Goal: Task Accomplishment & Management: Complete application form

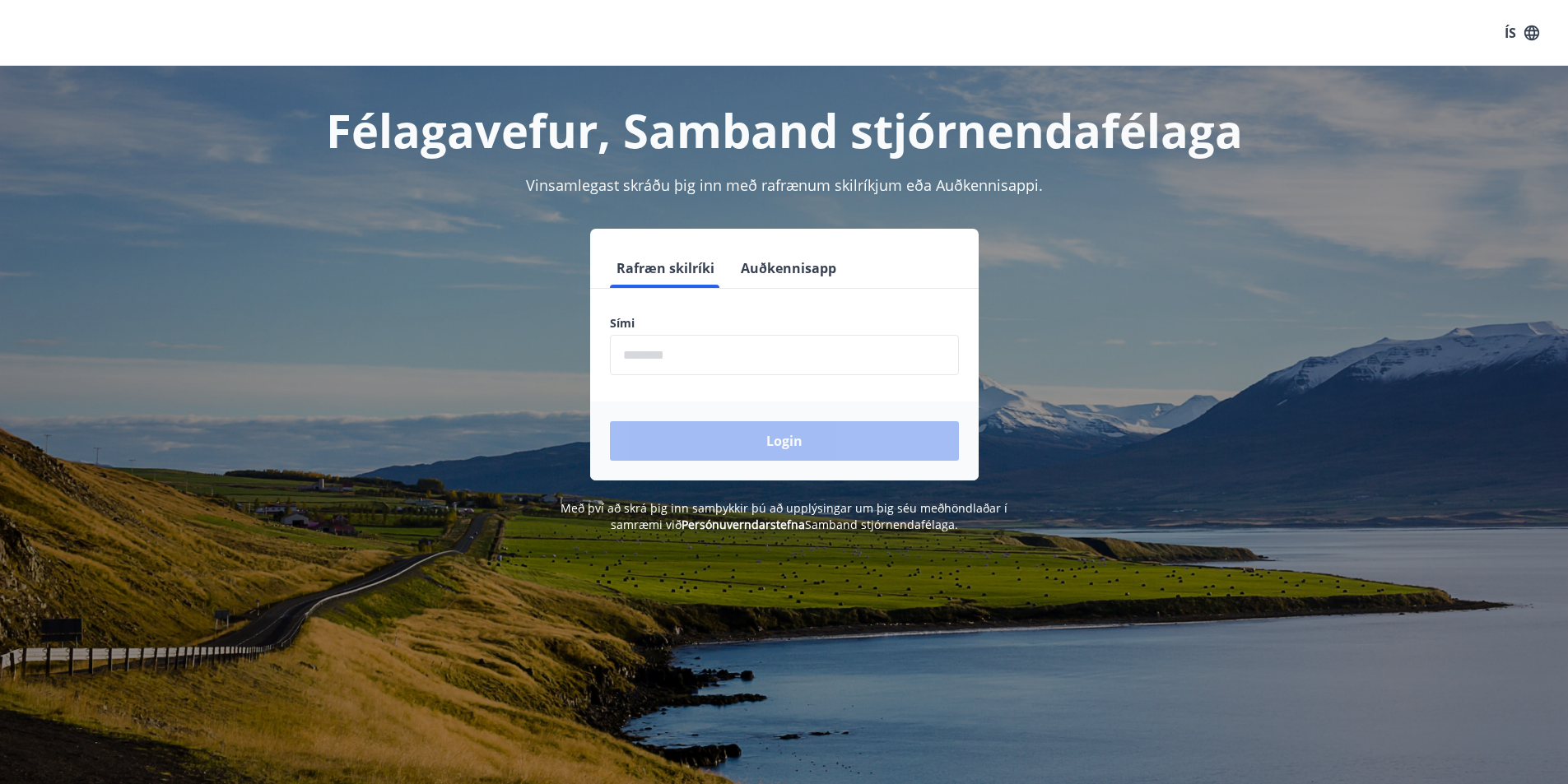
click at [657, 351] on input "phone" at bounding box center [784, 355] width 349 height 41
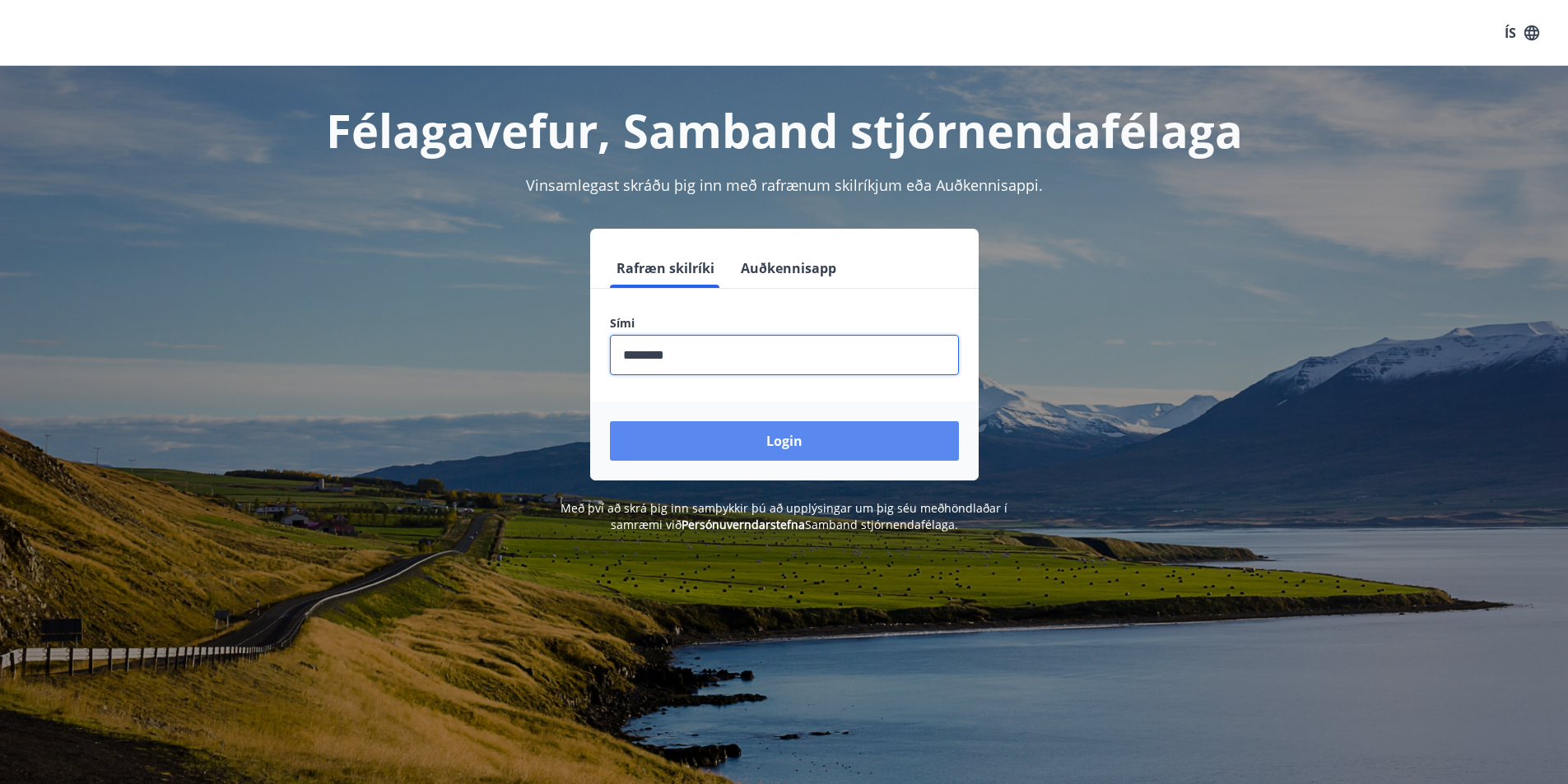
type input "********"
click at [801, 439] on button "Login" at bounding box center [784, 441] width 349 height 40
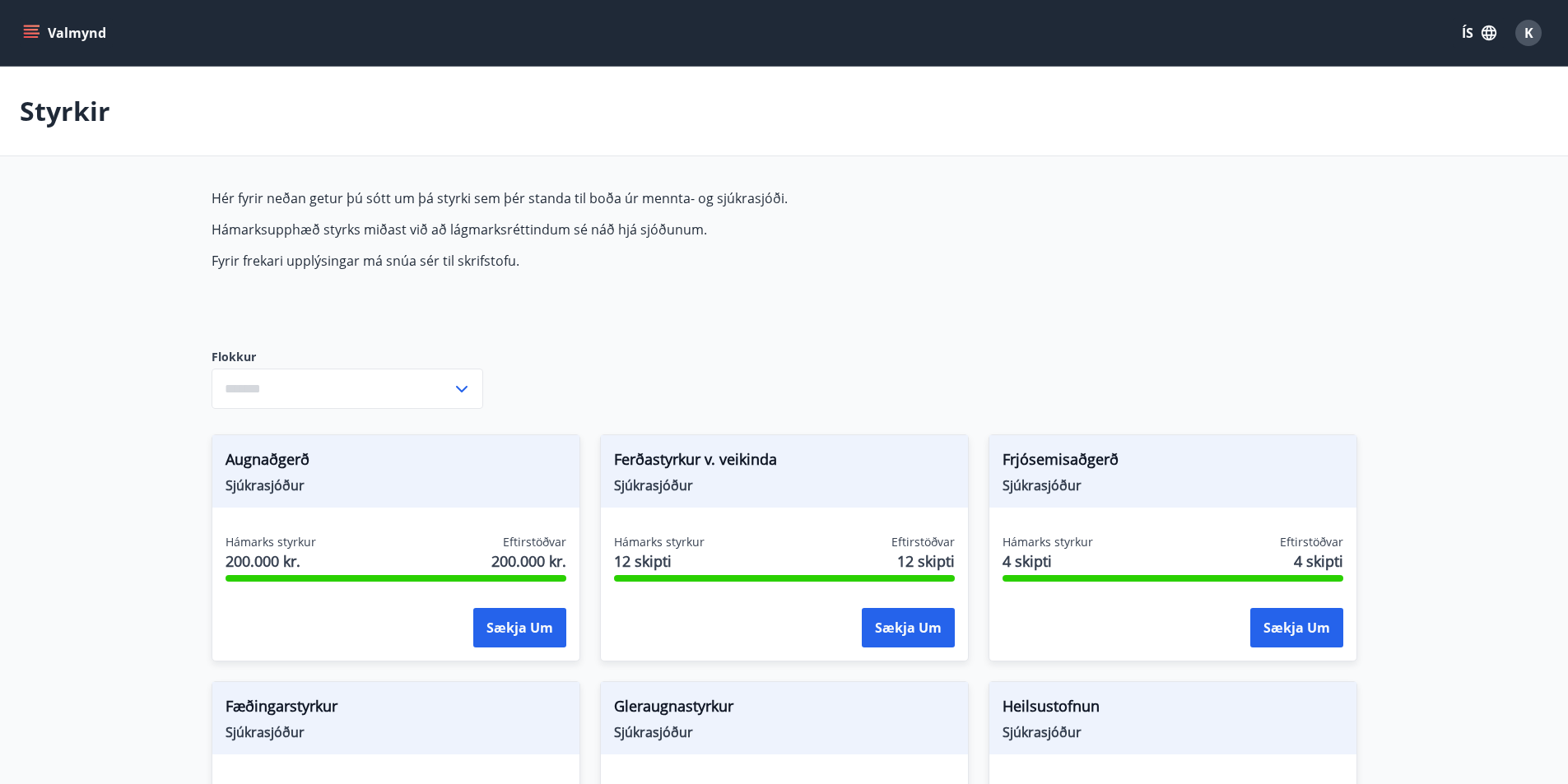
type input "***"
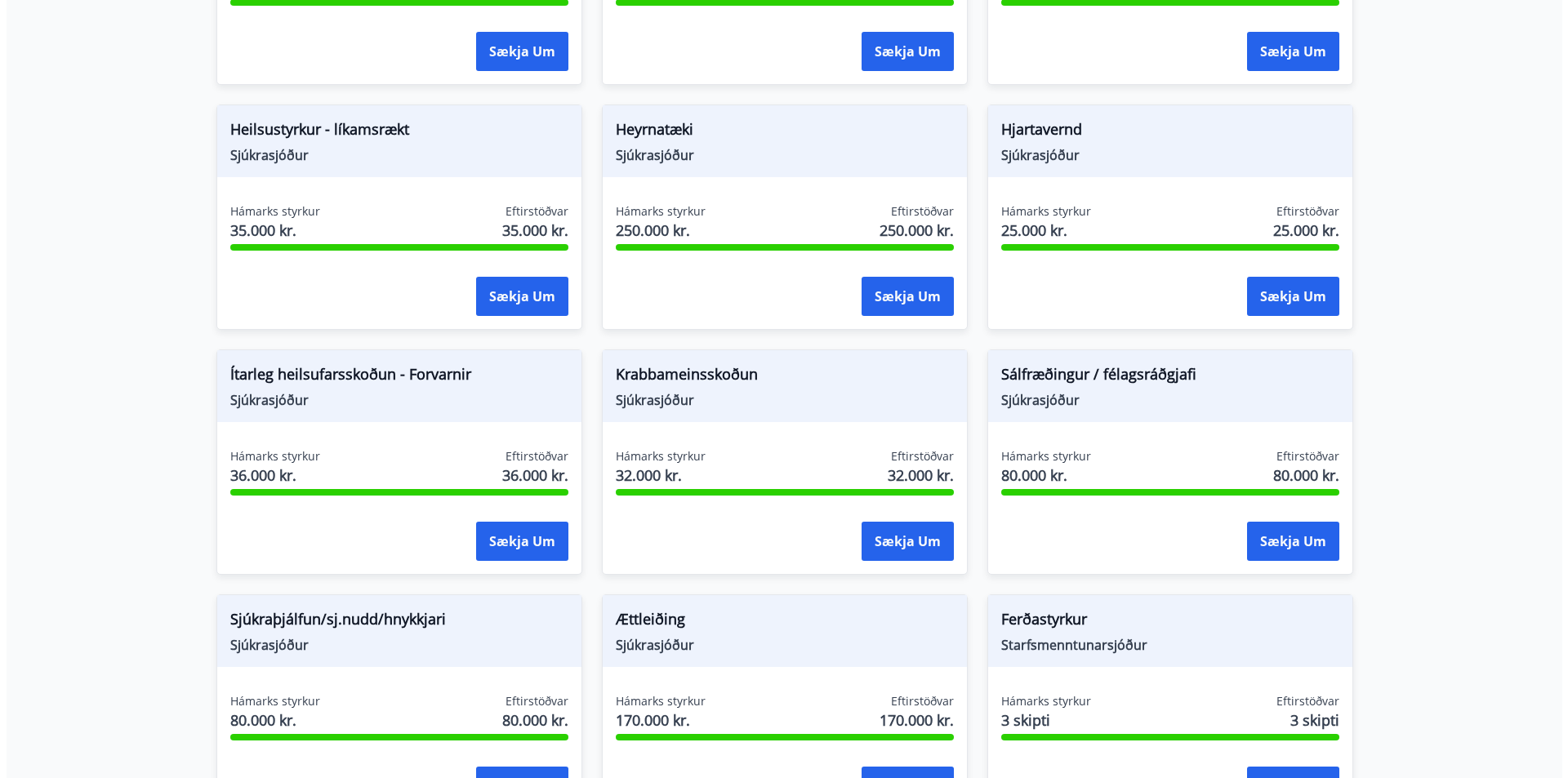
scroll to position [898, 0]
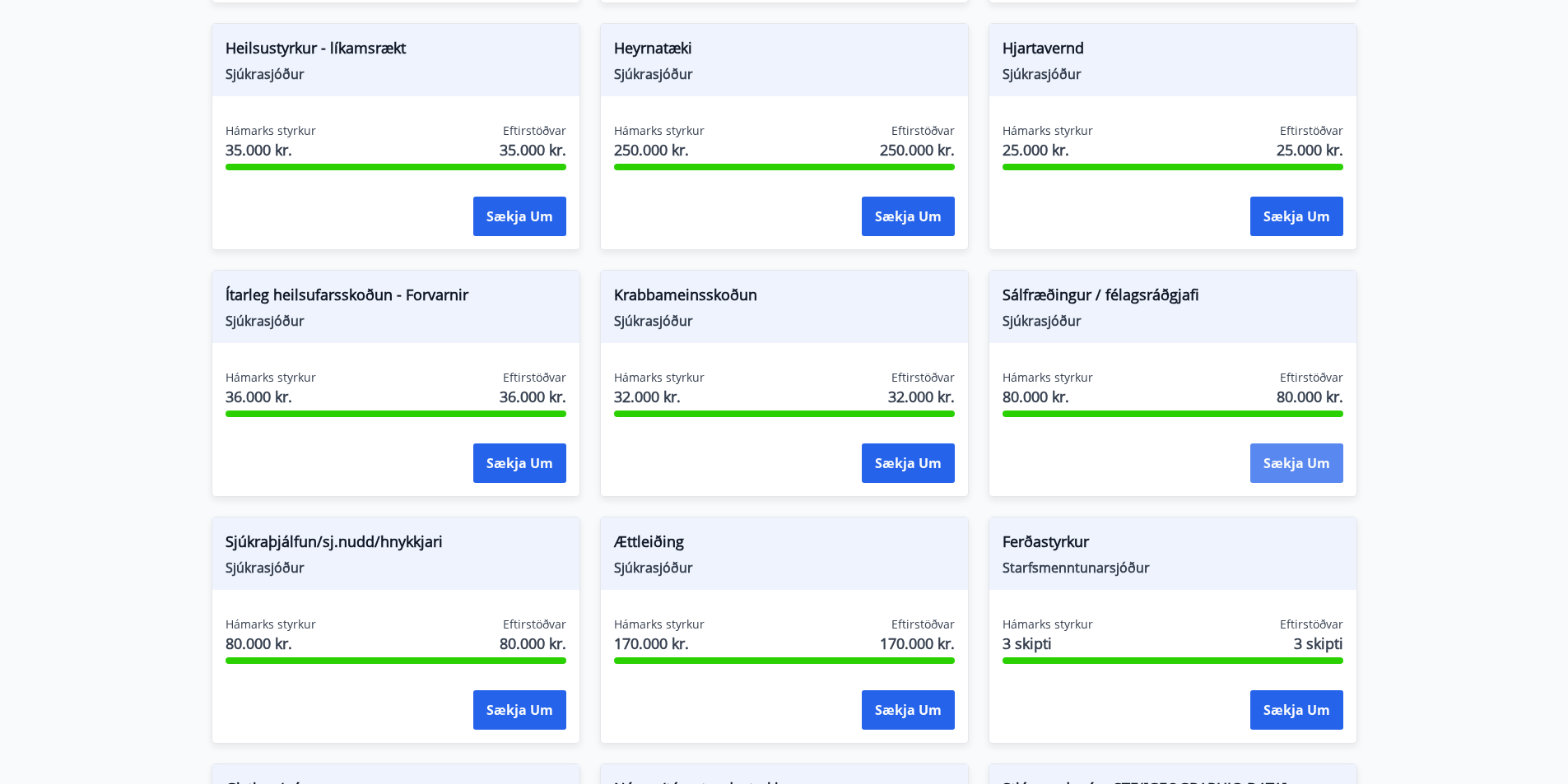
click at [1310, 469] on button "Sækja um" at bounding box center [1297, 463] width 93 height 40
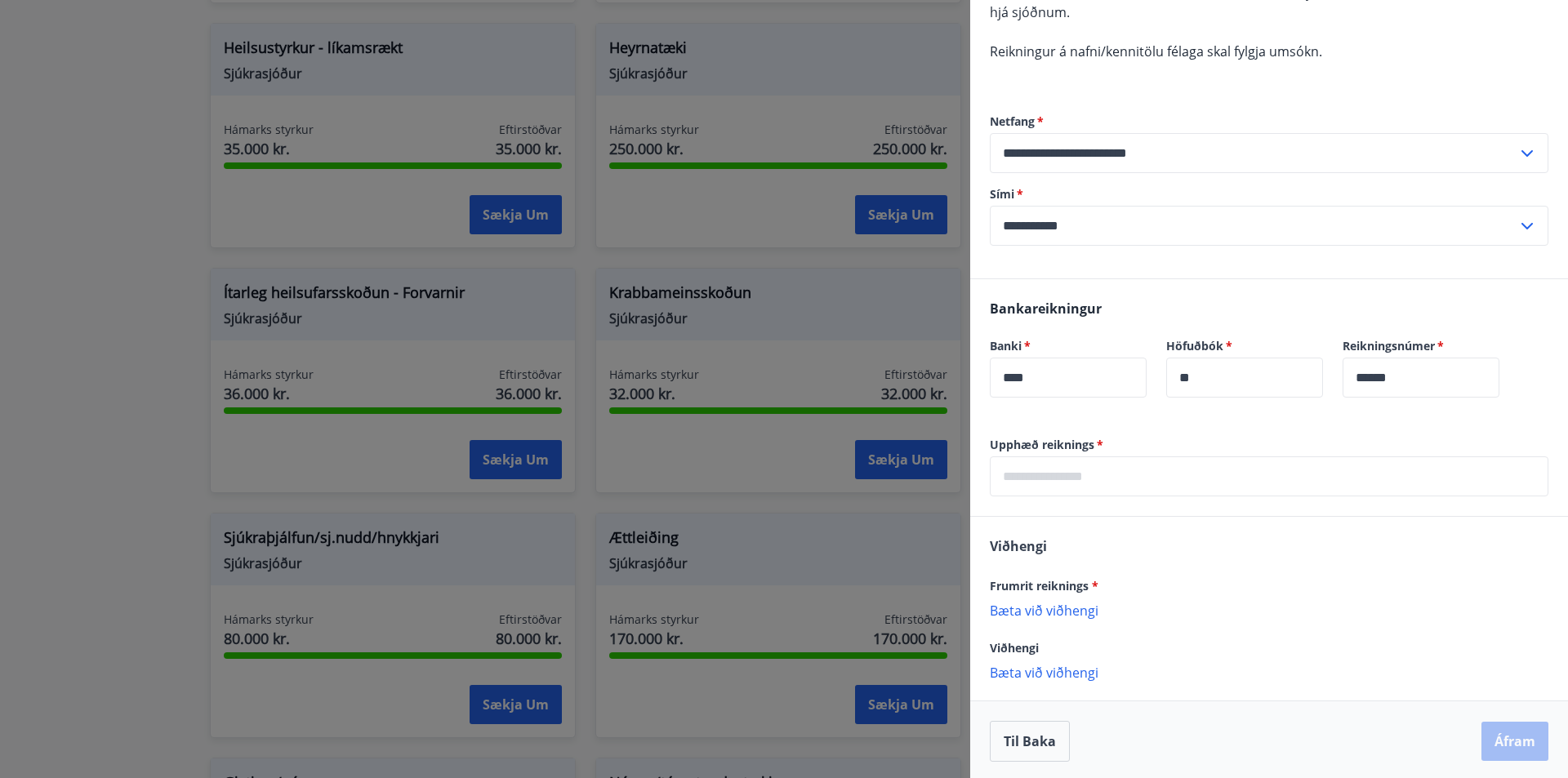
scroll to position [193, 0]
click at [1052, 471] on input "text" at bounding box center [1270, 473] width 558 height 40
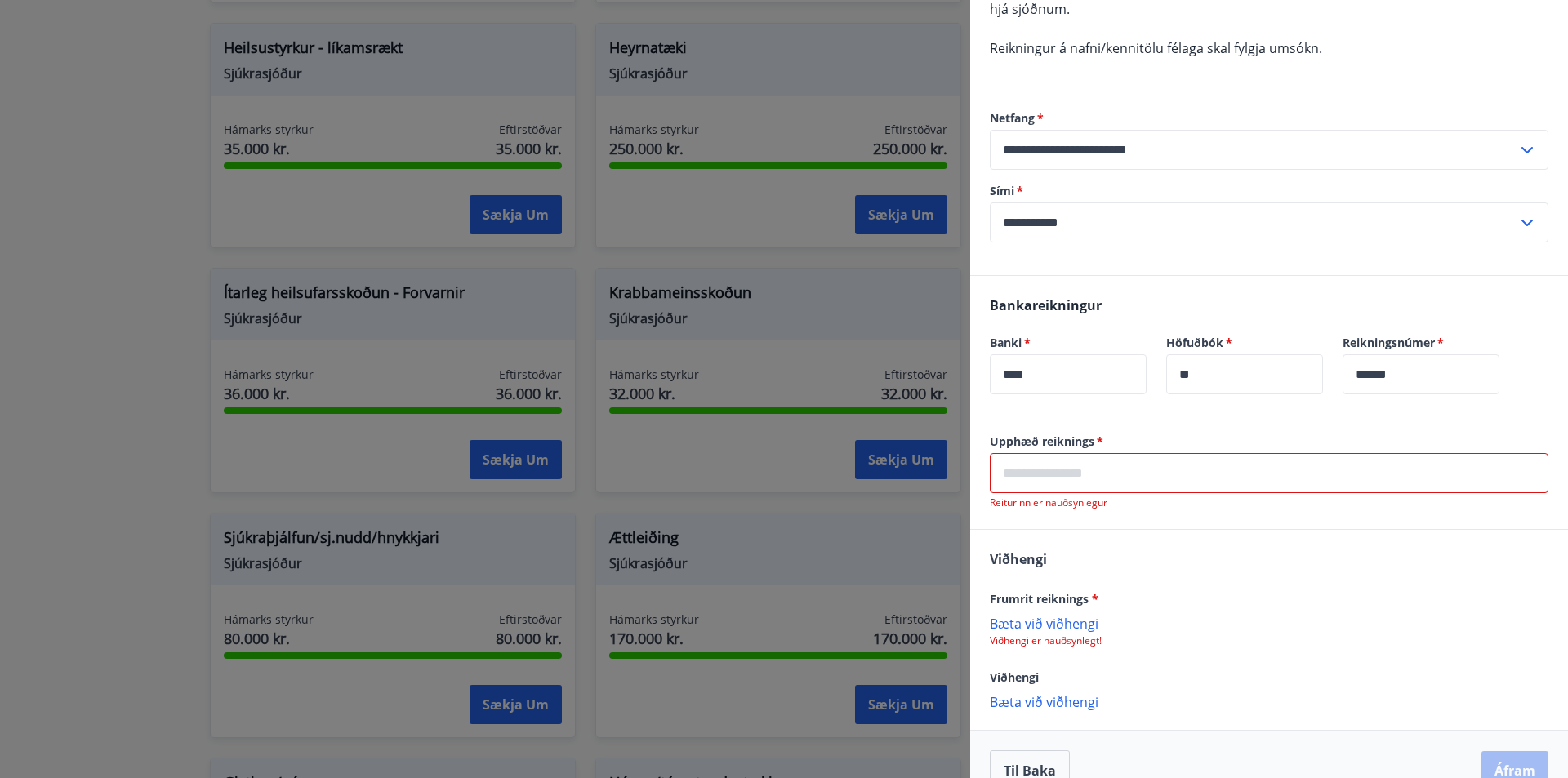
drag, startPoint x: 1322, startPoint y: 548, endPoint x: 1242, endPoint y: 481, distance: 104.4
click at [1322, 548] on div "[PERSON_NAME] reiknings * [PERSON_NAME] við viðhengi Viðhengi er nauðsynlegt! V…" at bounding box center [1269, 629] width 598 height 200
click at [1242, 481] on input "text" at bounding box center [1270, 473] width 558 height 40
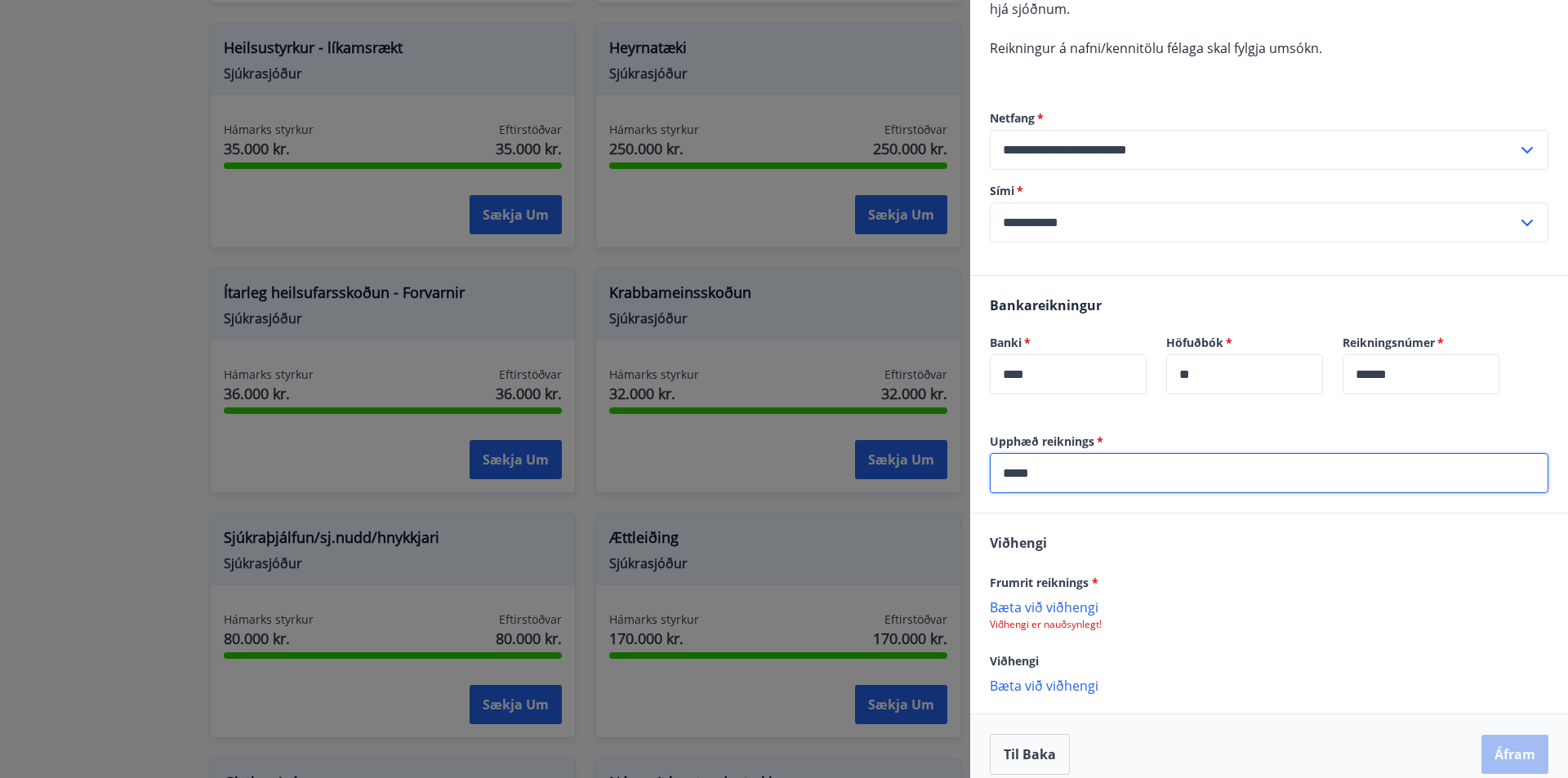
type input "*****"
click at [1241, 531] on div "[PERSON_NAME] reiknings * [PERSON_NAME] við viðhengi Viðhengi er nauðsynlegt! V…" at bounding box center [1269, 613] width 598 height 200
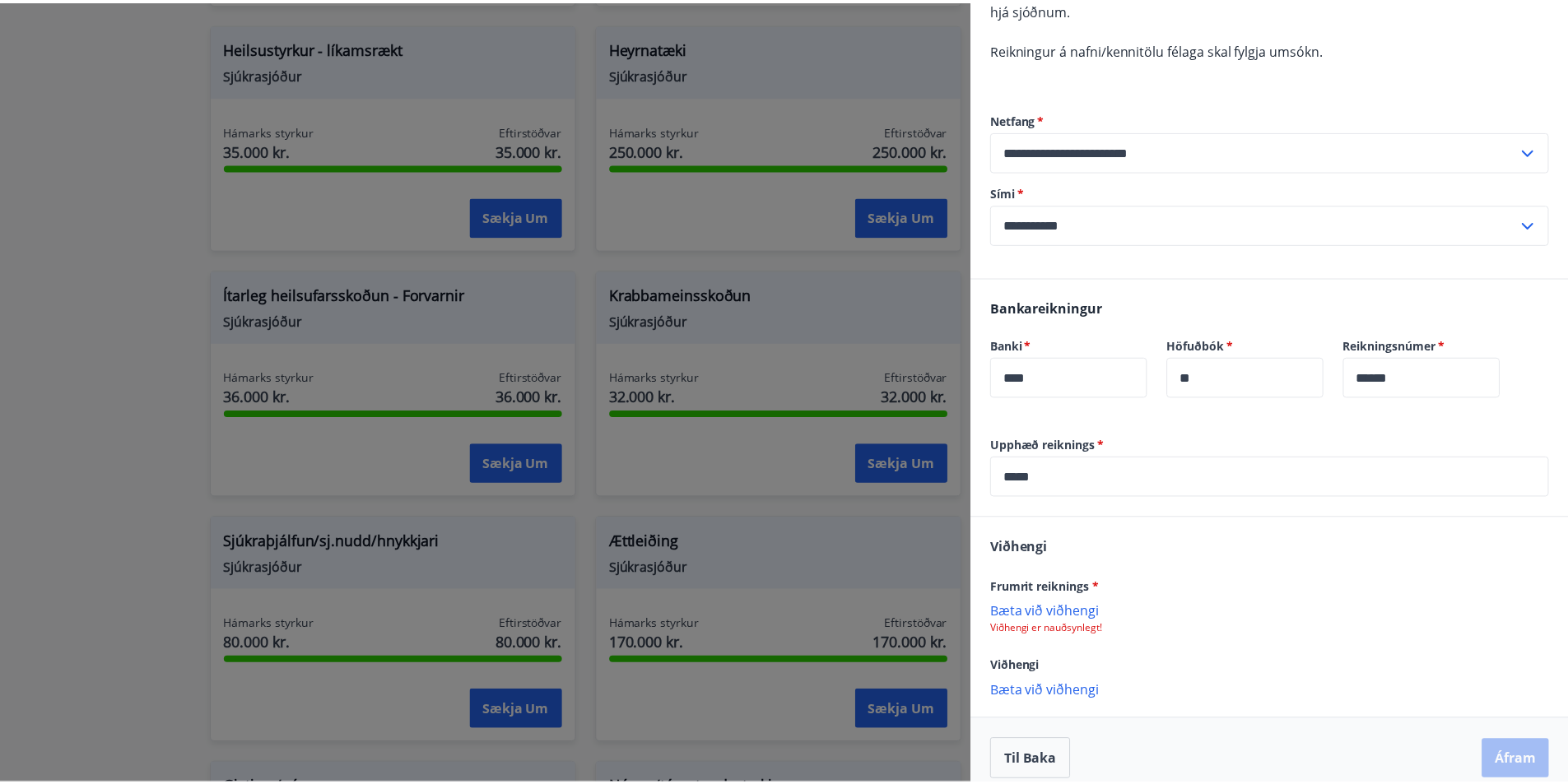
scroll to position [211, 0]
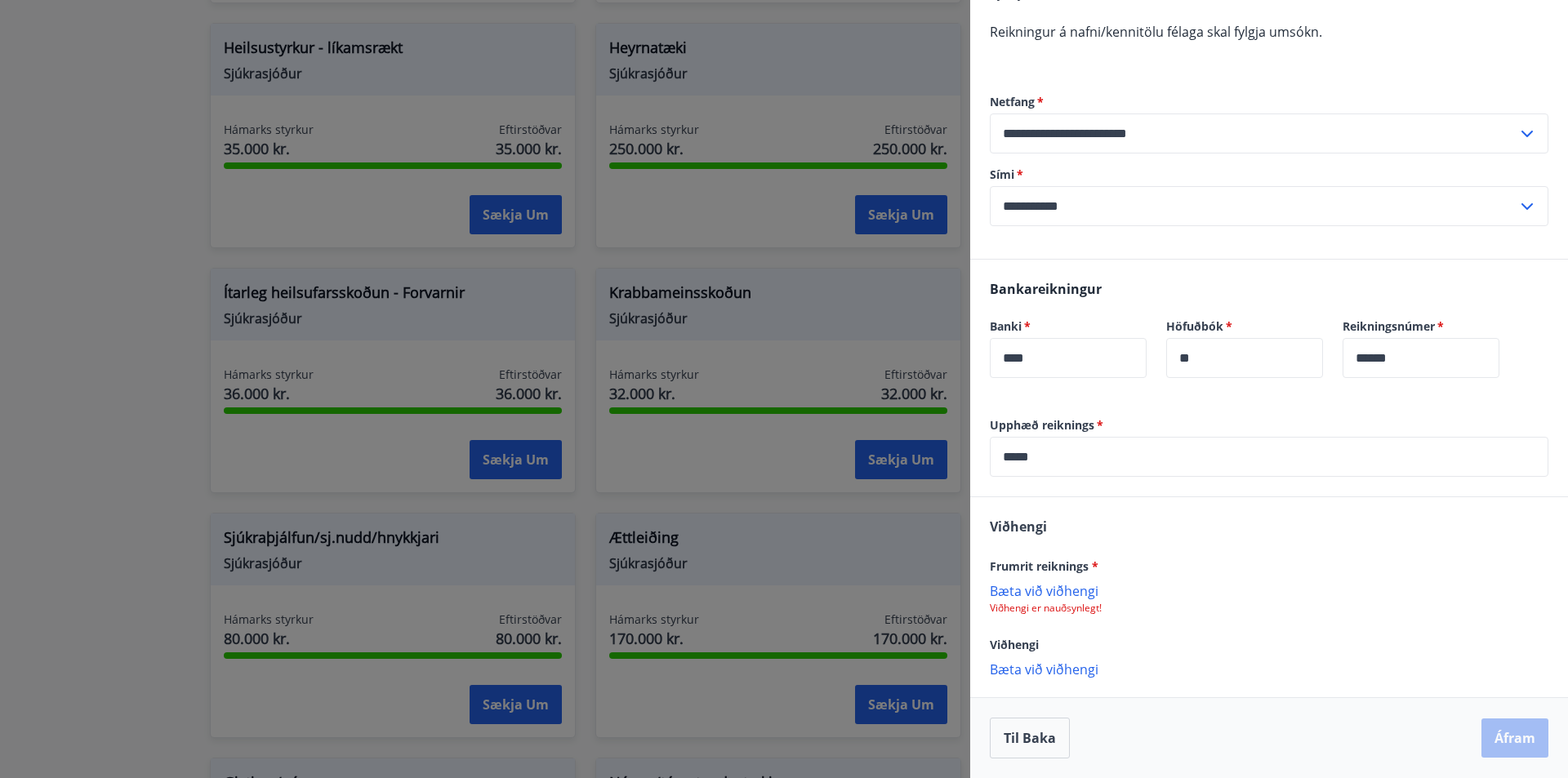
click at [1096, 590] on p "Bæta við viðhengi" at bounding box center [1270, 590] width 558 height 16
click at [57, 456] on div at bounding box center [784, 389] width 1568 height 778
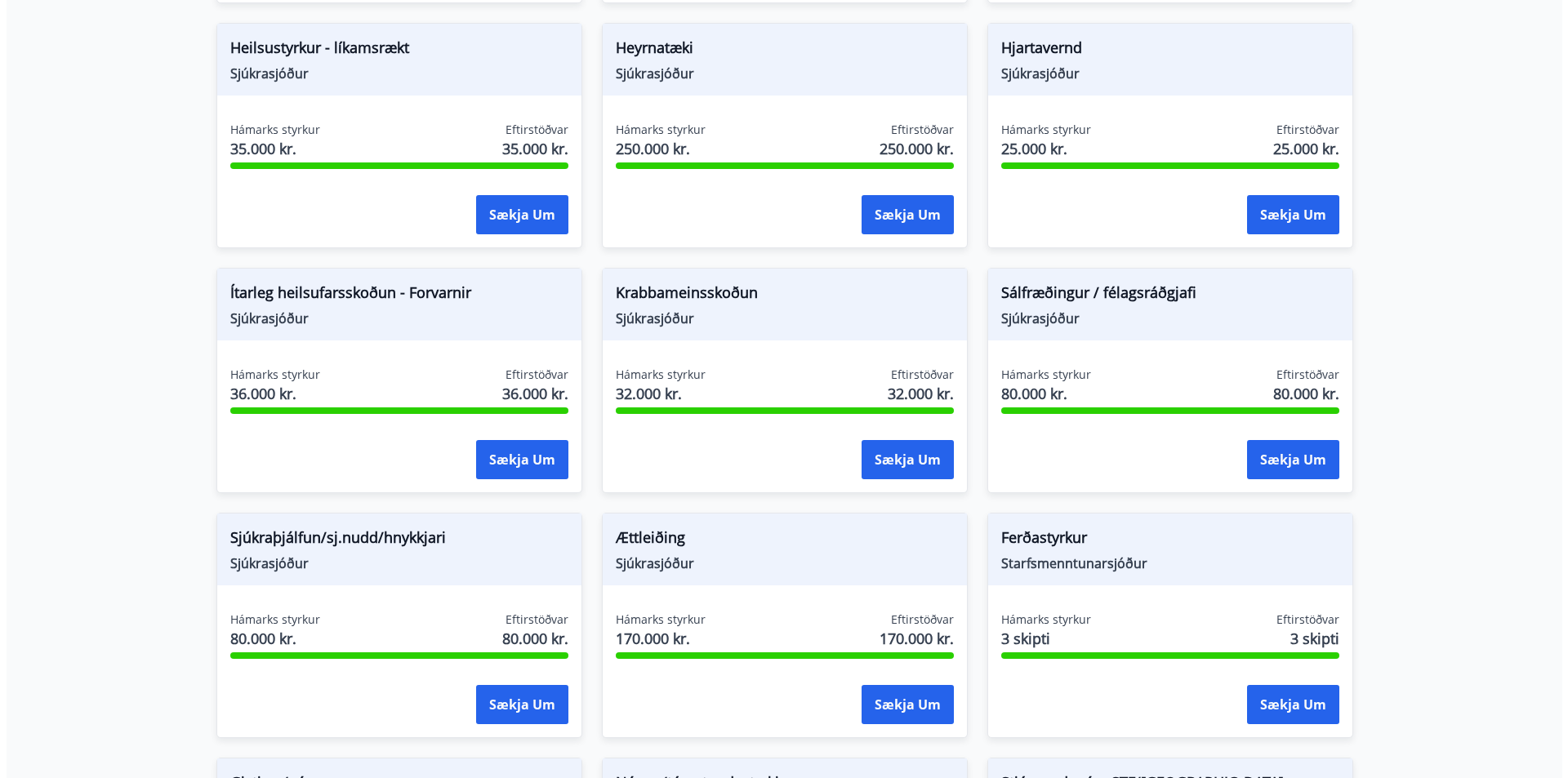
scroll to position [0, 0]
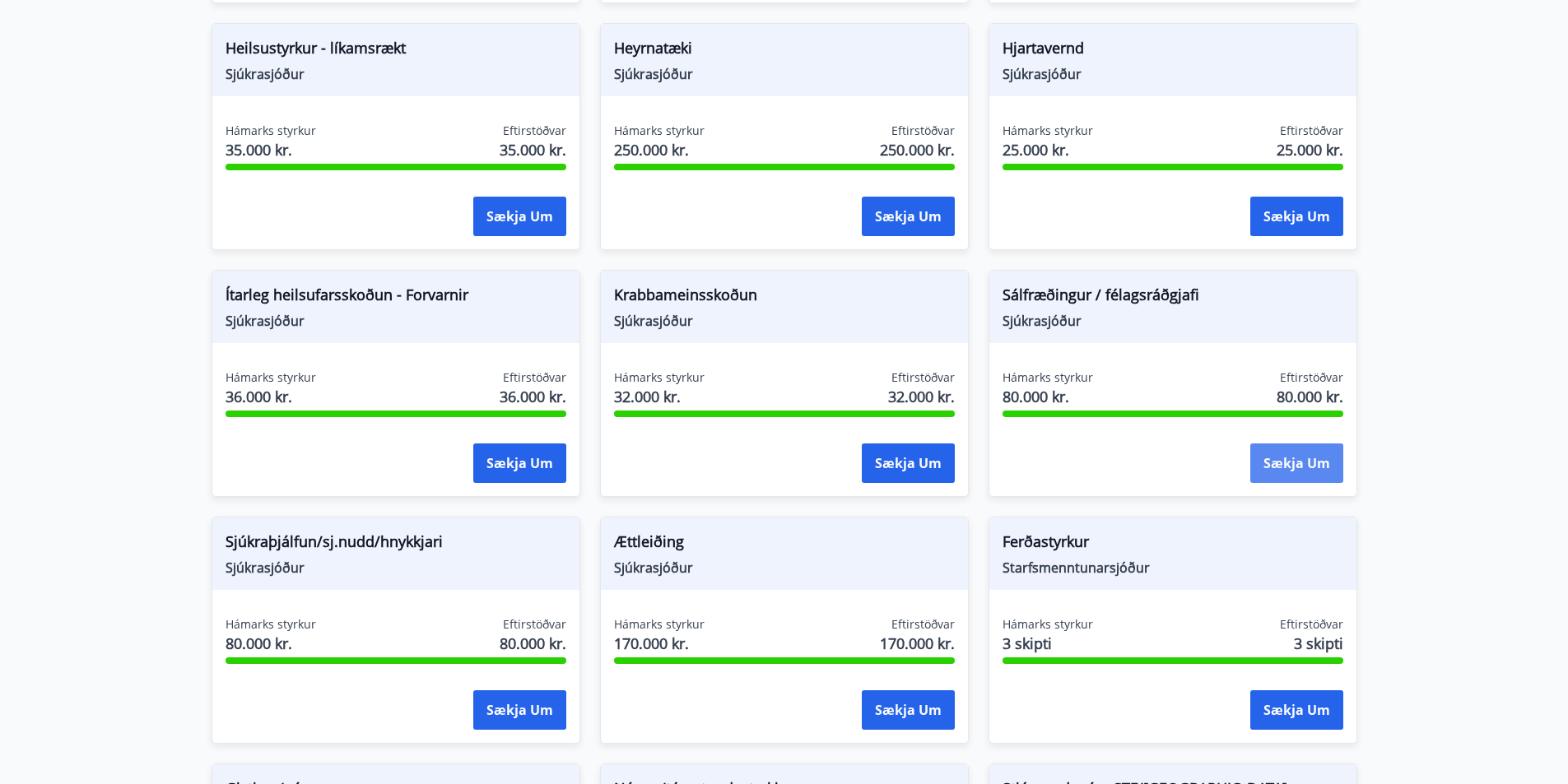
click at [1317, 461] on button "Sækja um" at bounding box center [1297, 463] width 93 height 40
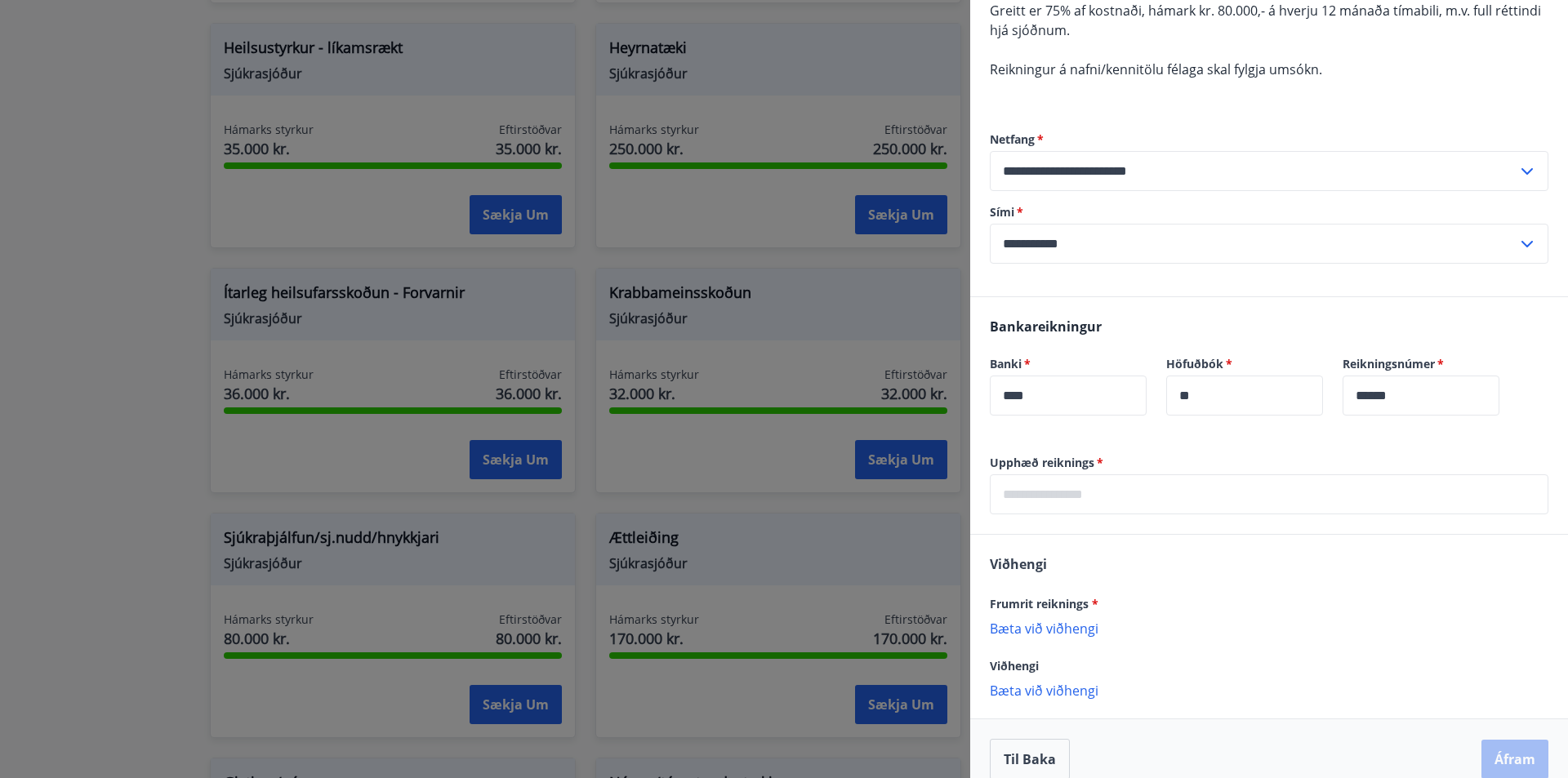
scroll to position [193, 0]
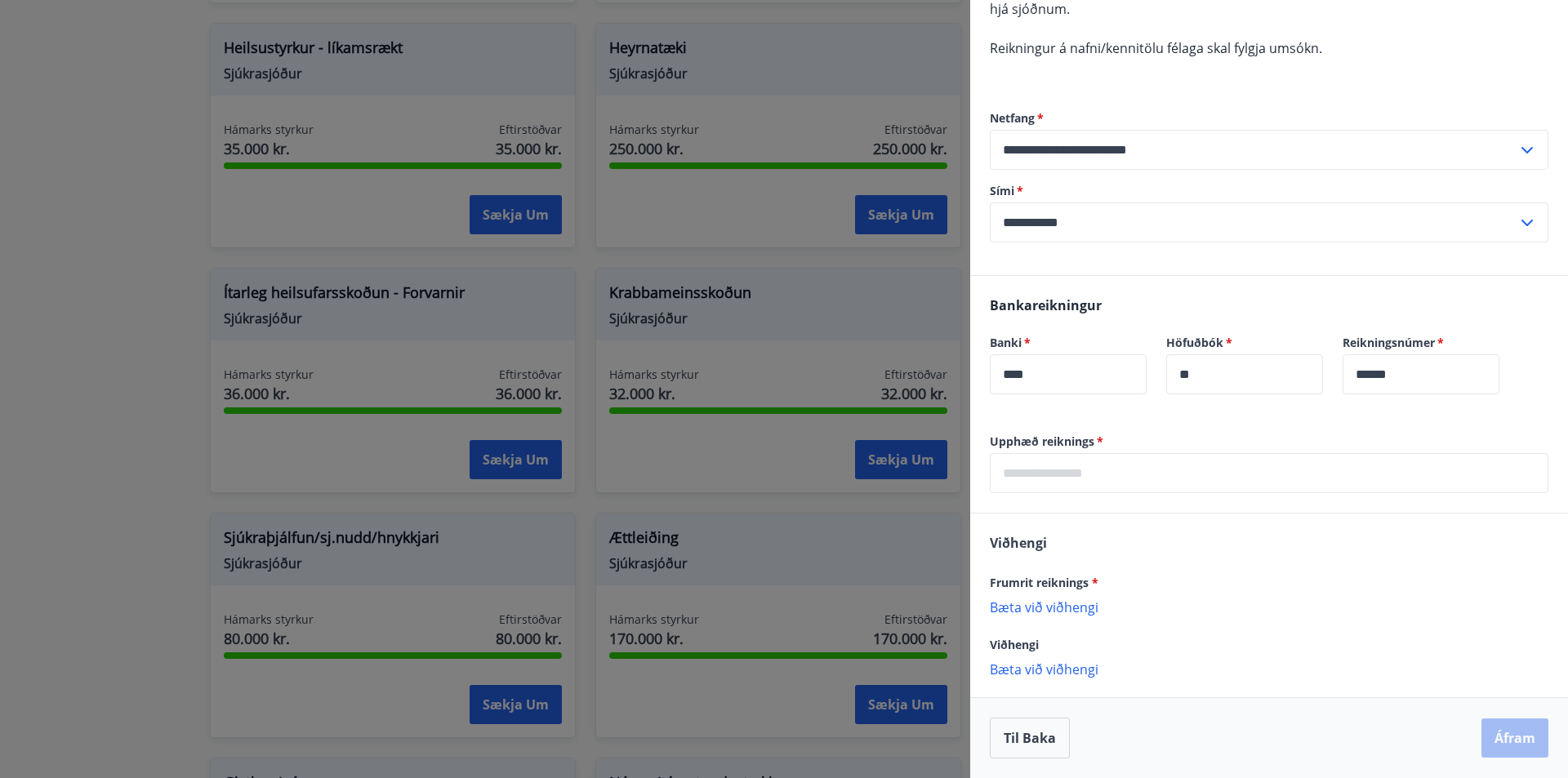
click at [1200, 463] on input "text" at bounding box center [1270, 473] width 558 height 40
type input "*****"
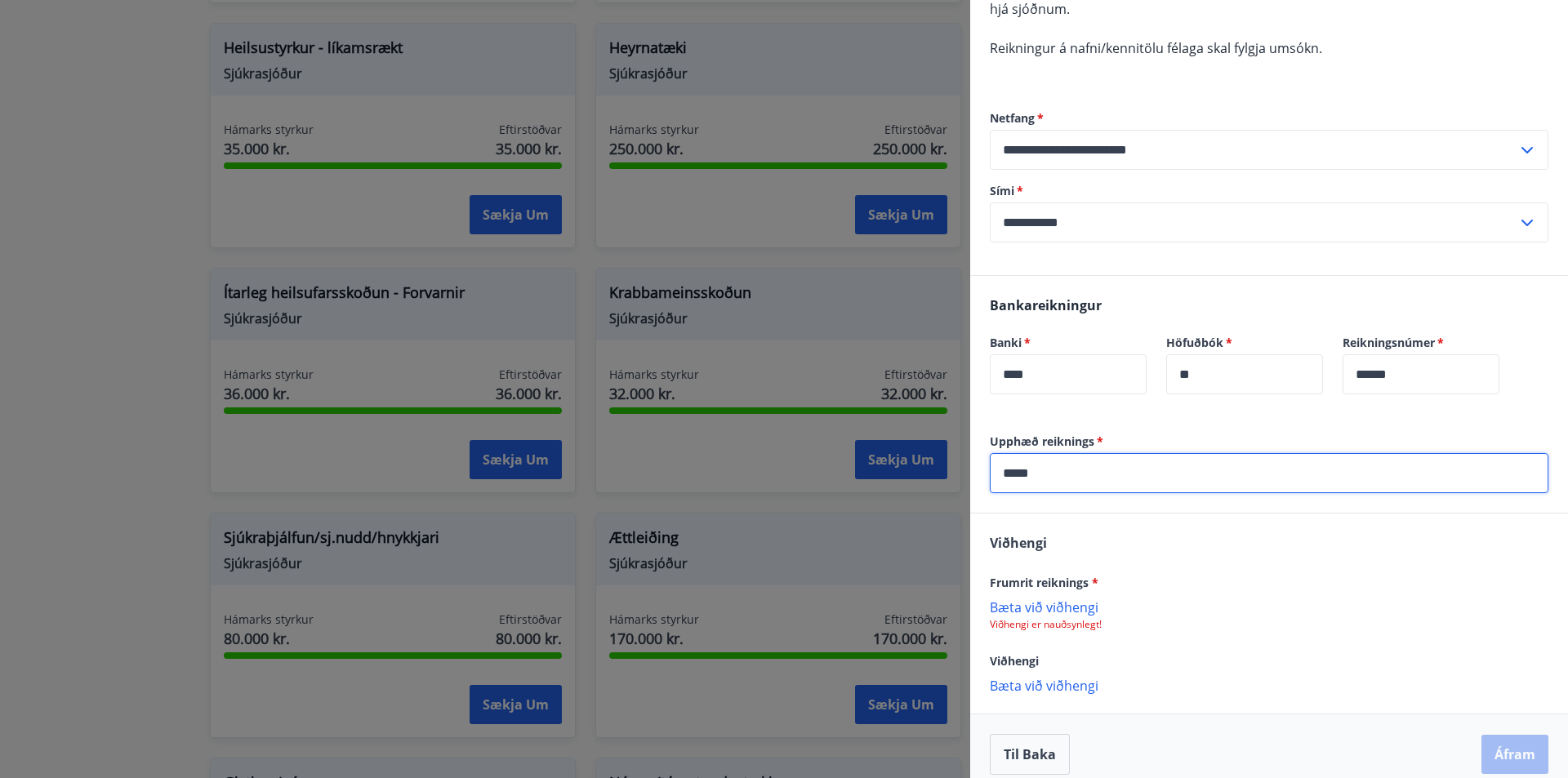
click at [1078, 610] on p "Bæta við viðhengi" at bounding box center [1270, 606] width 558 height 16
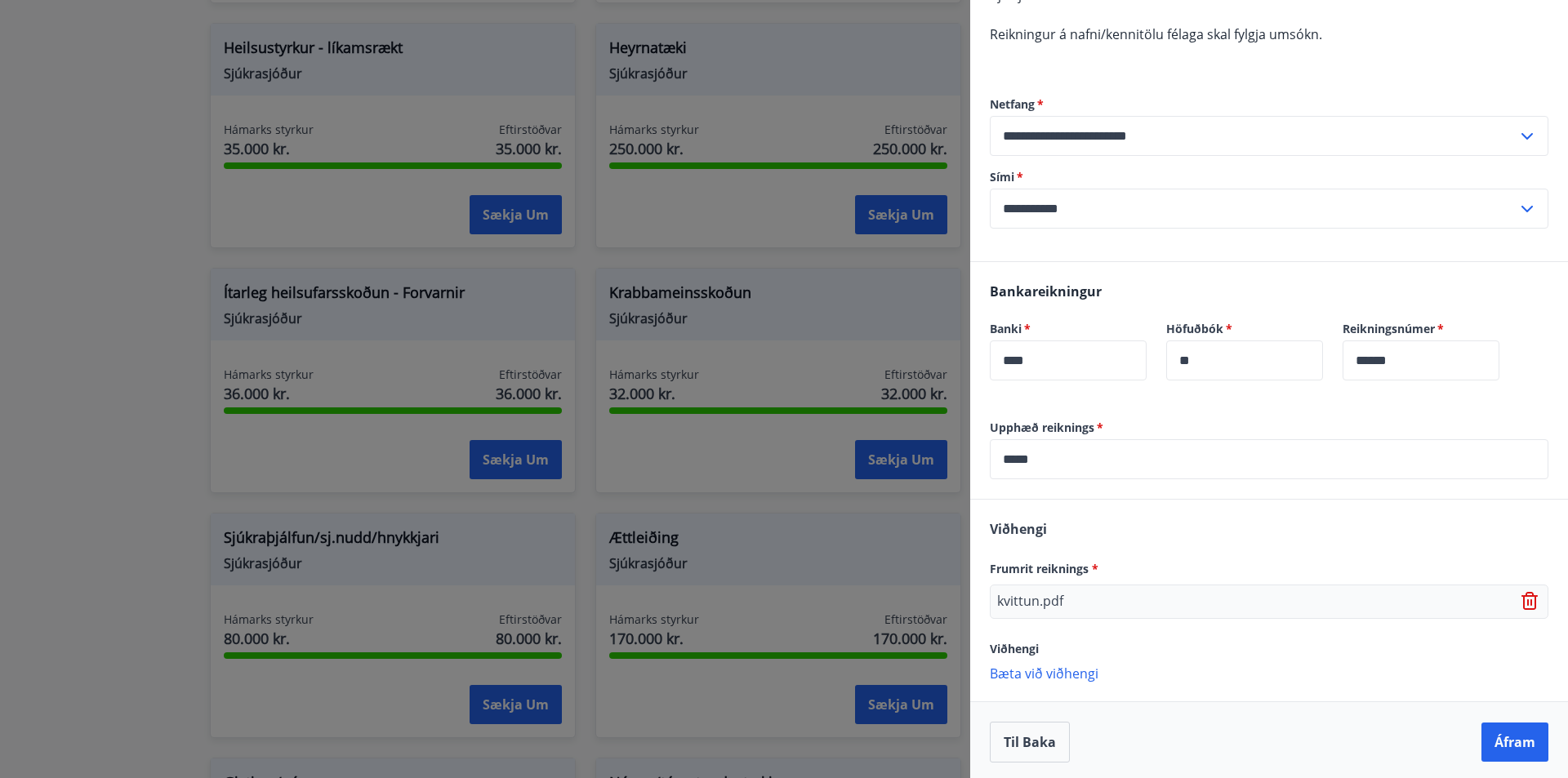
scroll to position [211, 0]
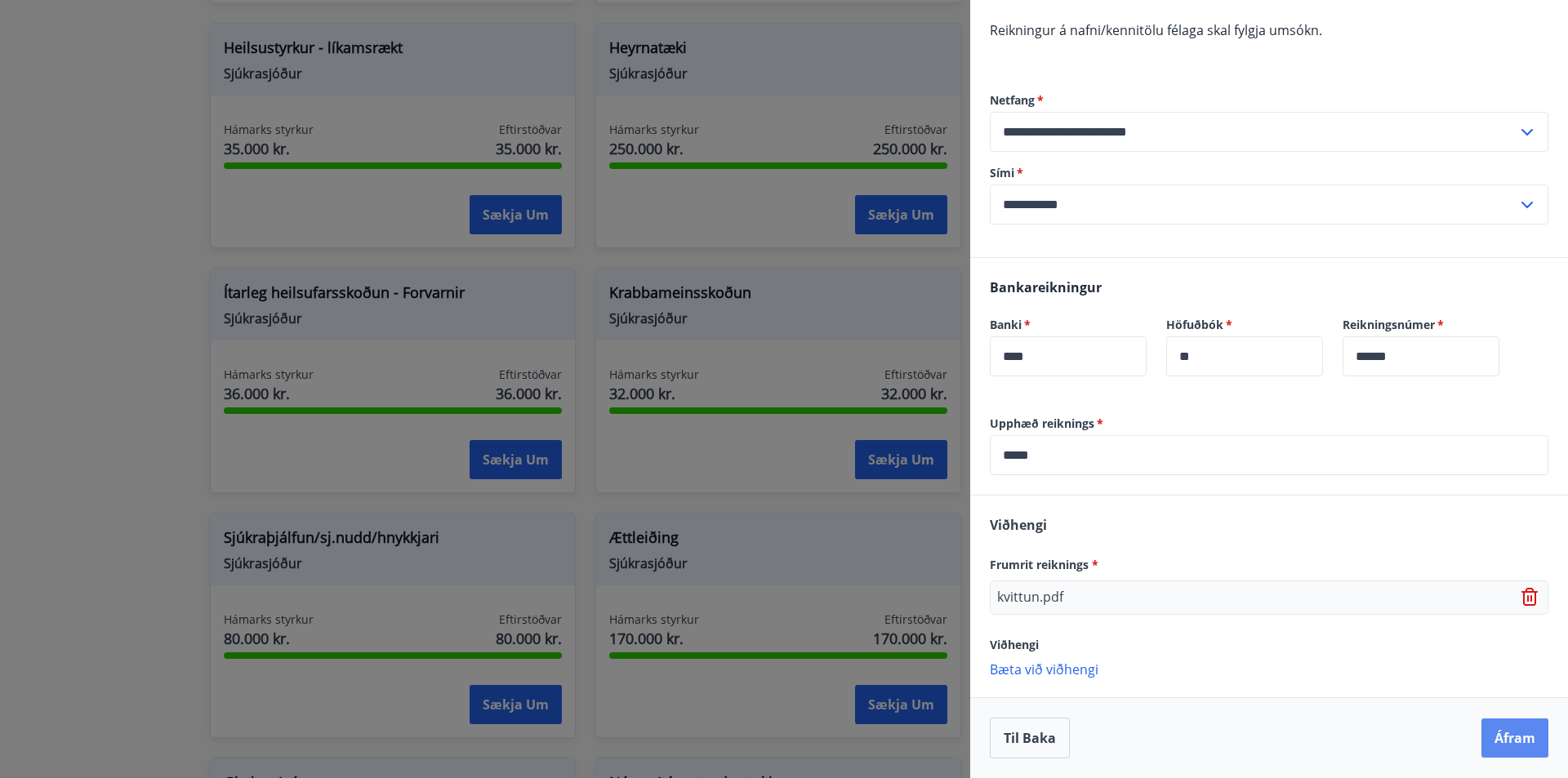
click at [1495, 735] on button "Áfram" at bounding box center [1515, 738] width 67 height 39
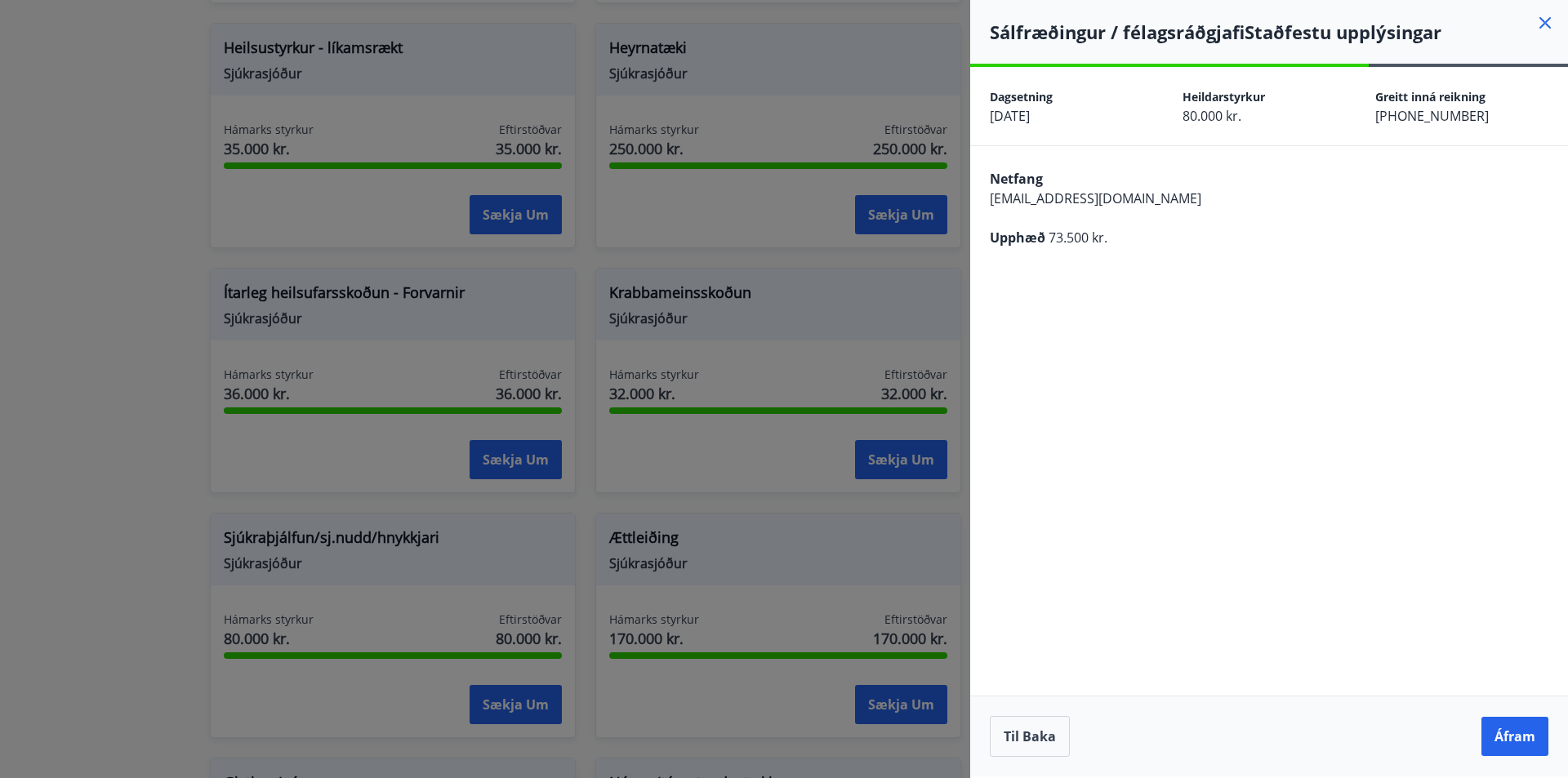
scroll to position [0, 0]
click at [1495, 735] on button "Áfram" at bounding box center [1515, 736] width 67 height 39
click at [1025, 740] on button "Til baka" at bounding box center [1030, 736] width 80 height 41
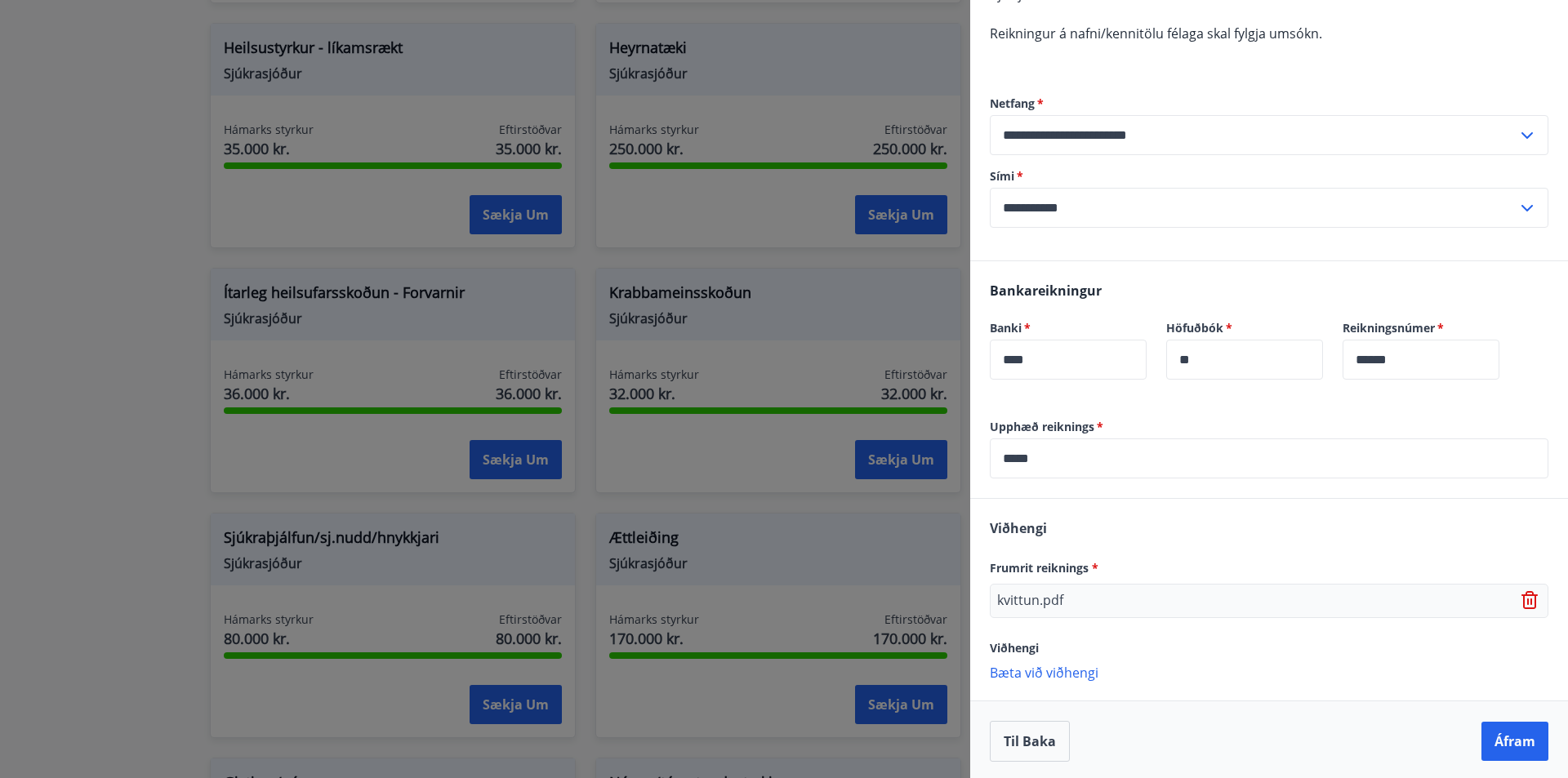
scroll to position [211, 0]
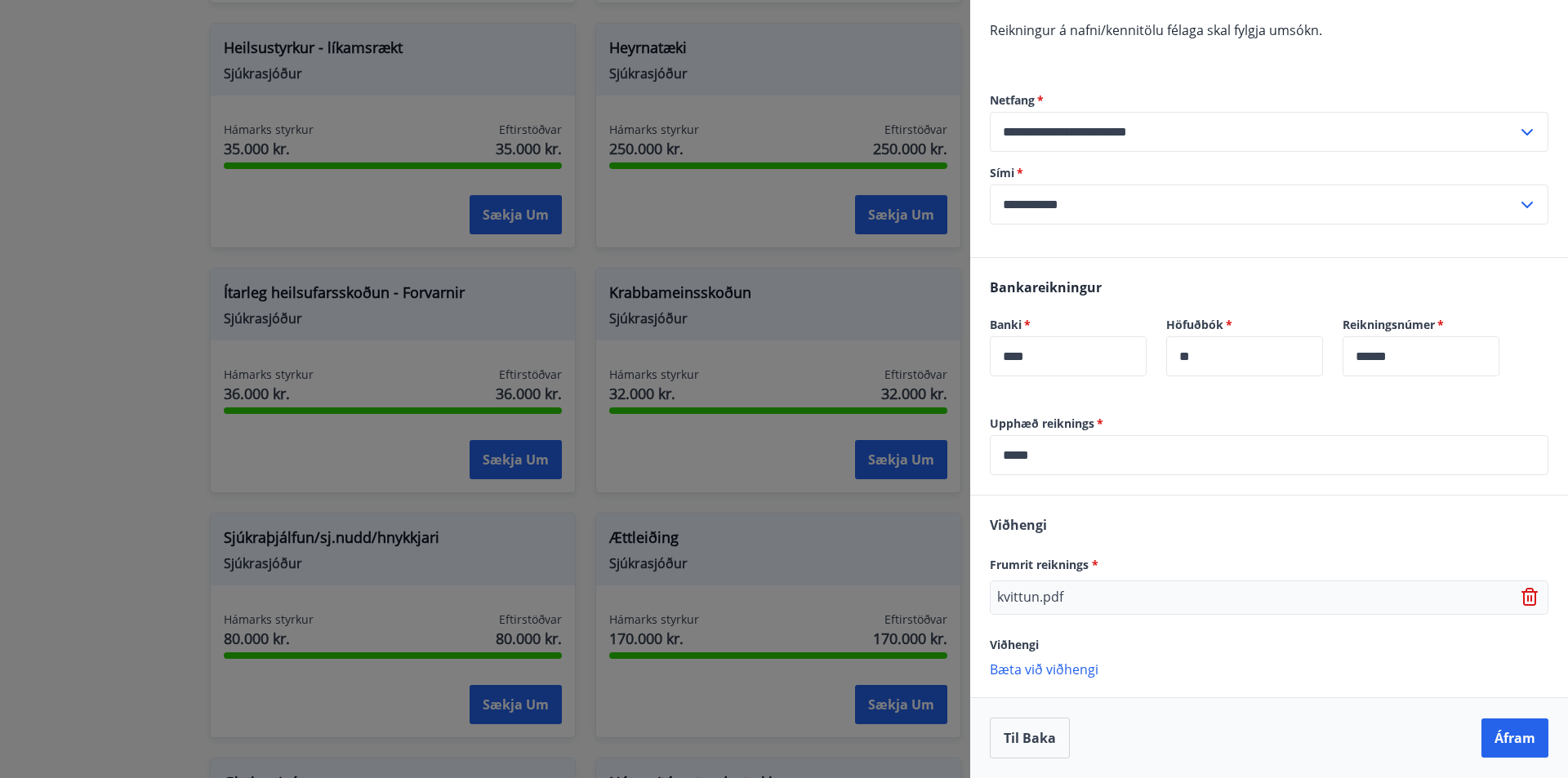
click at [1523, 594] on icon at bounding box center [1530, 597] width 16 height 18
click at [1078, 597] on p "Bæta við viðhengi" at bounding box center [1270, 590] width 558 height 16
click at [1012, 587] on p "Bæta við viðhengi" at bounding box center [1270, 590] width 558 height 16
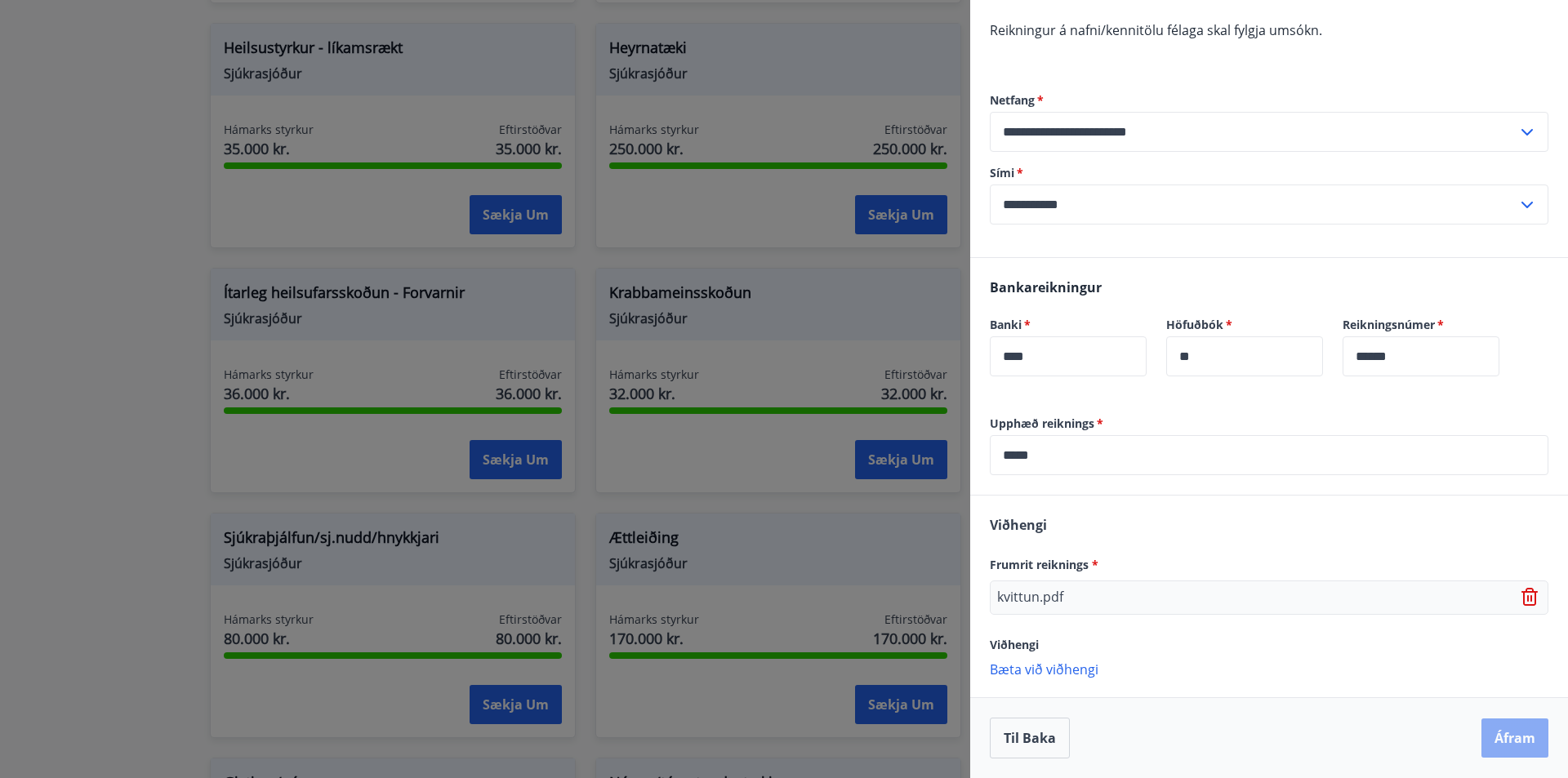
click at [1504, 728] on button "Áfram" at bounding box center [1515, 738] width 67 height 39
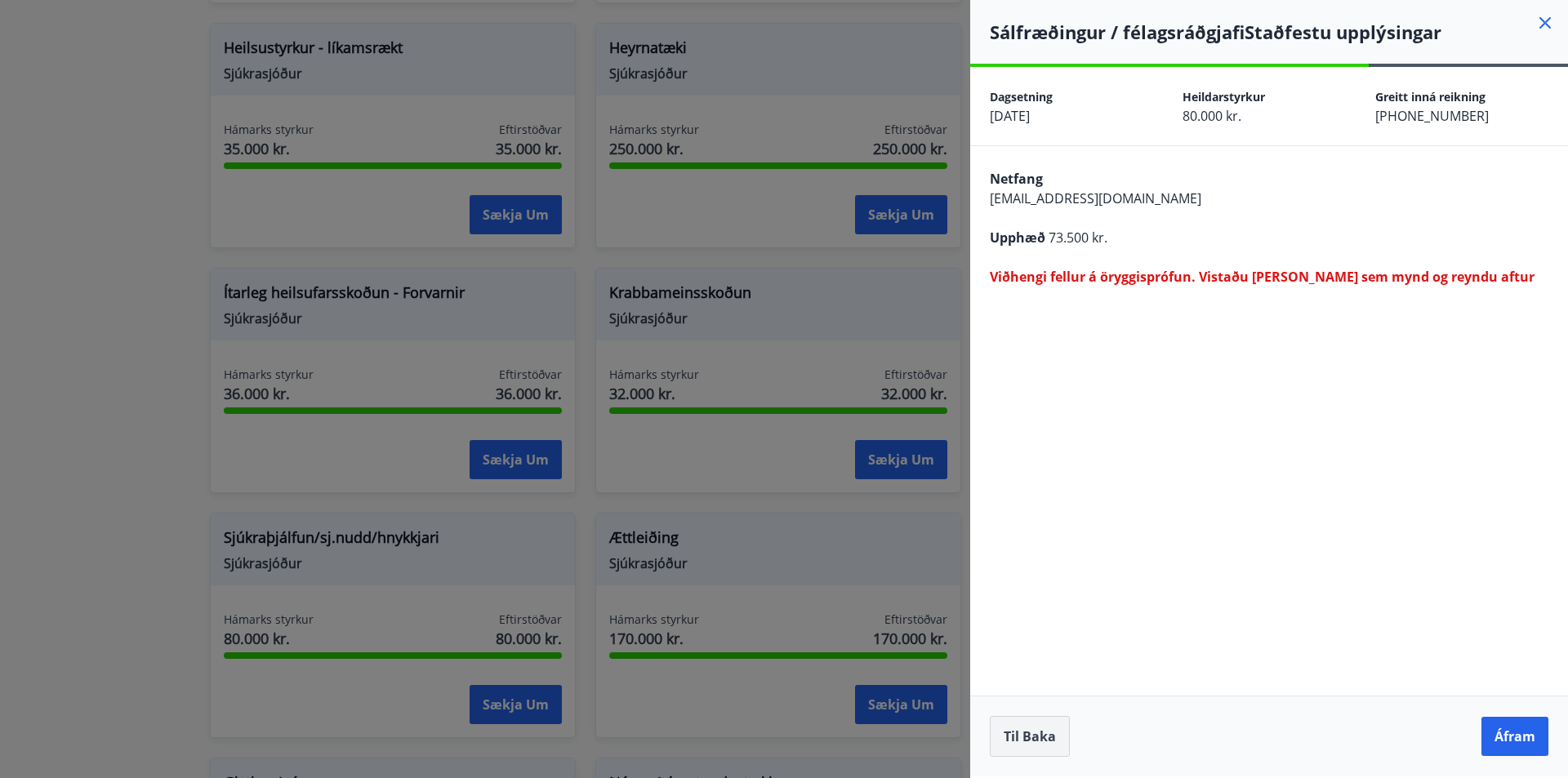
click at [1033, 750] on button "Til baka" at bounding box center [1030, 736] width 80 height 41
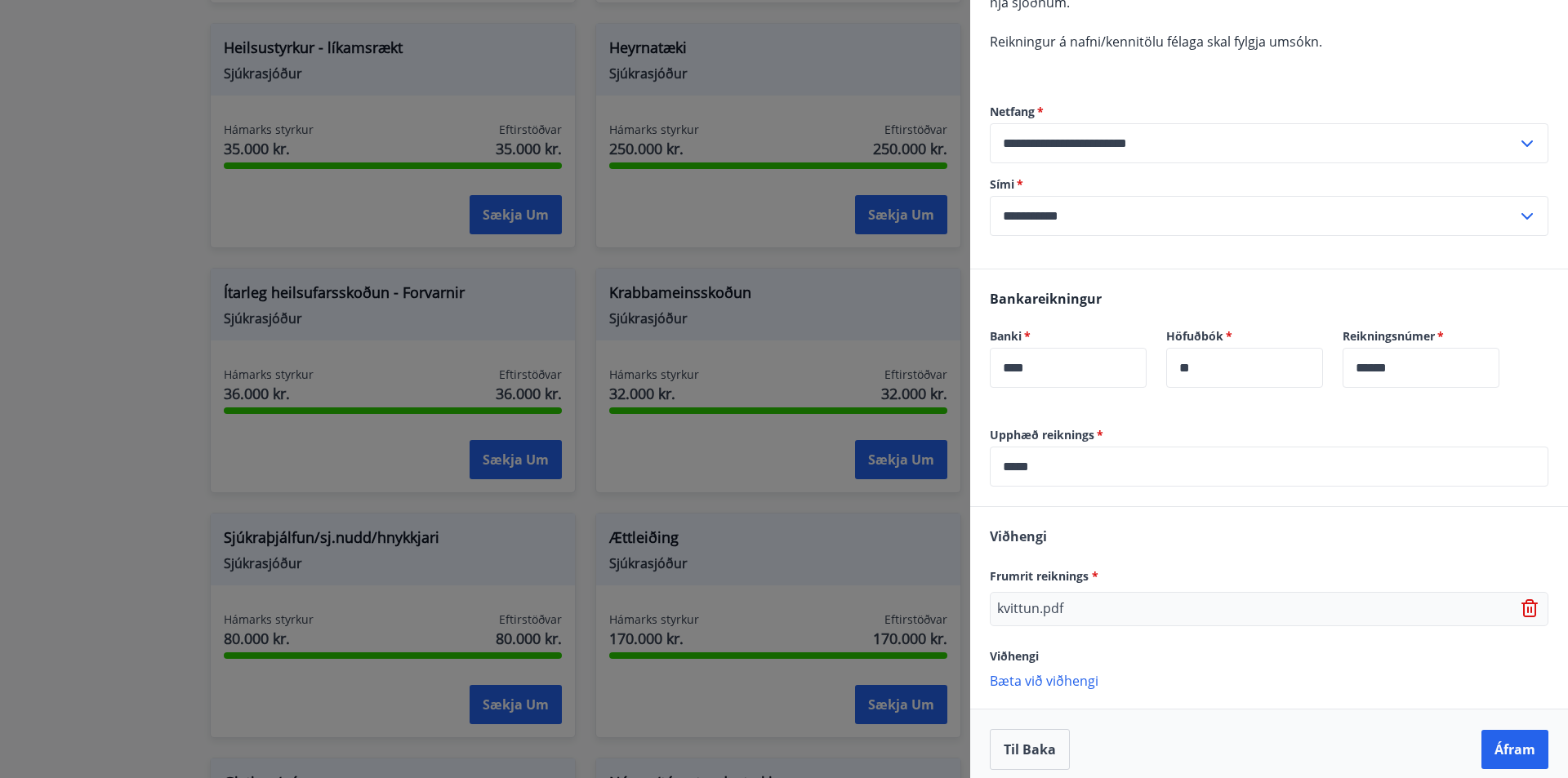
scroll to position [211, 0]
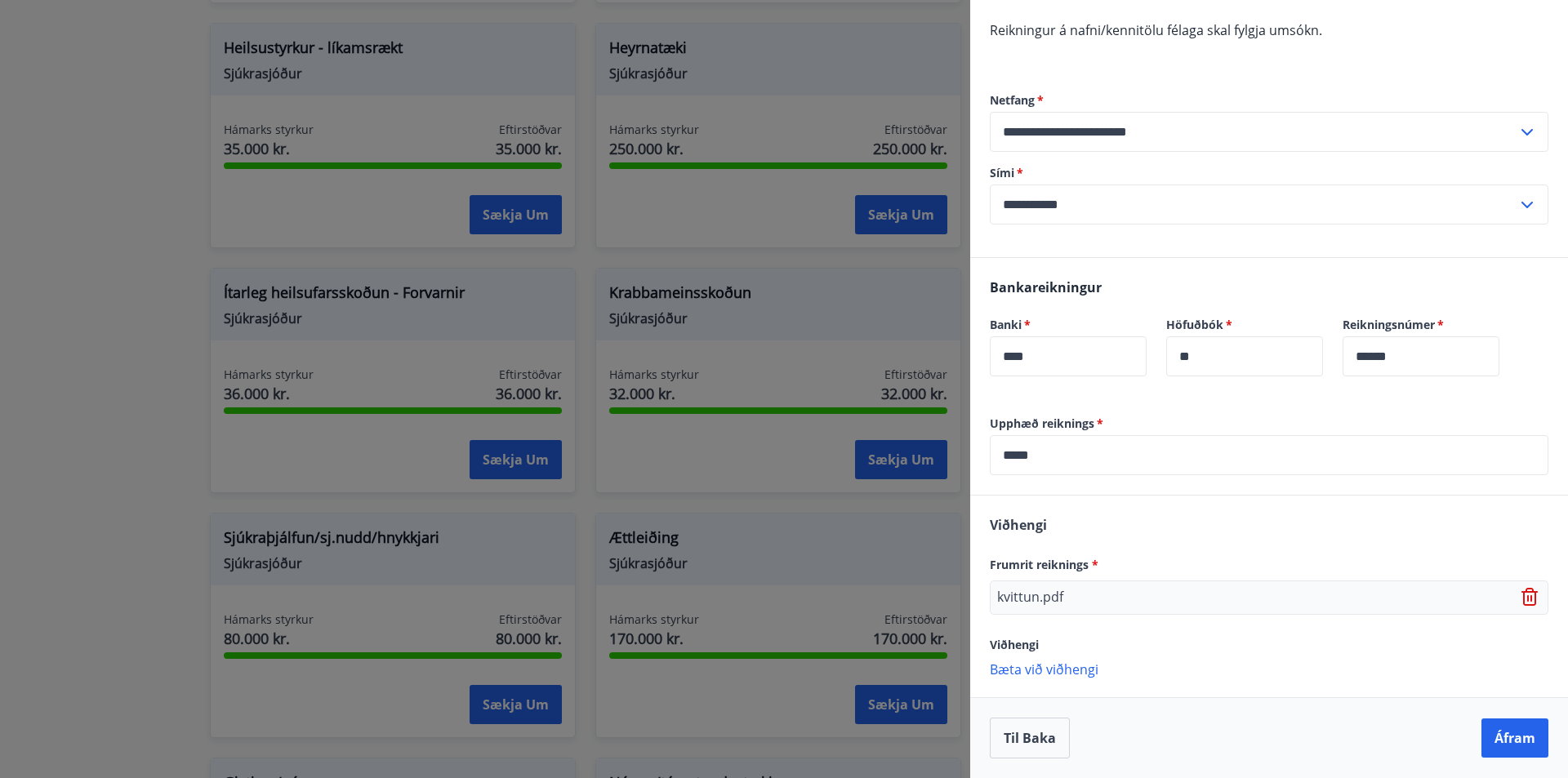
click at [1522, 595] on icon at bounding box center [1530, 597] width 16 height 18
click at [1012, 594] on p "Bæta við viðhengi" at bounding box center [1270, 590] width 558 height 16
click at [1509, 729] on button "Áfram" at bounding box center [1515, 738] width 67 height 39
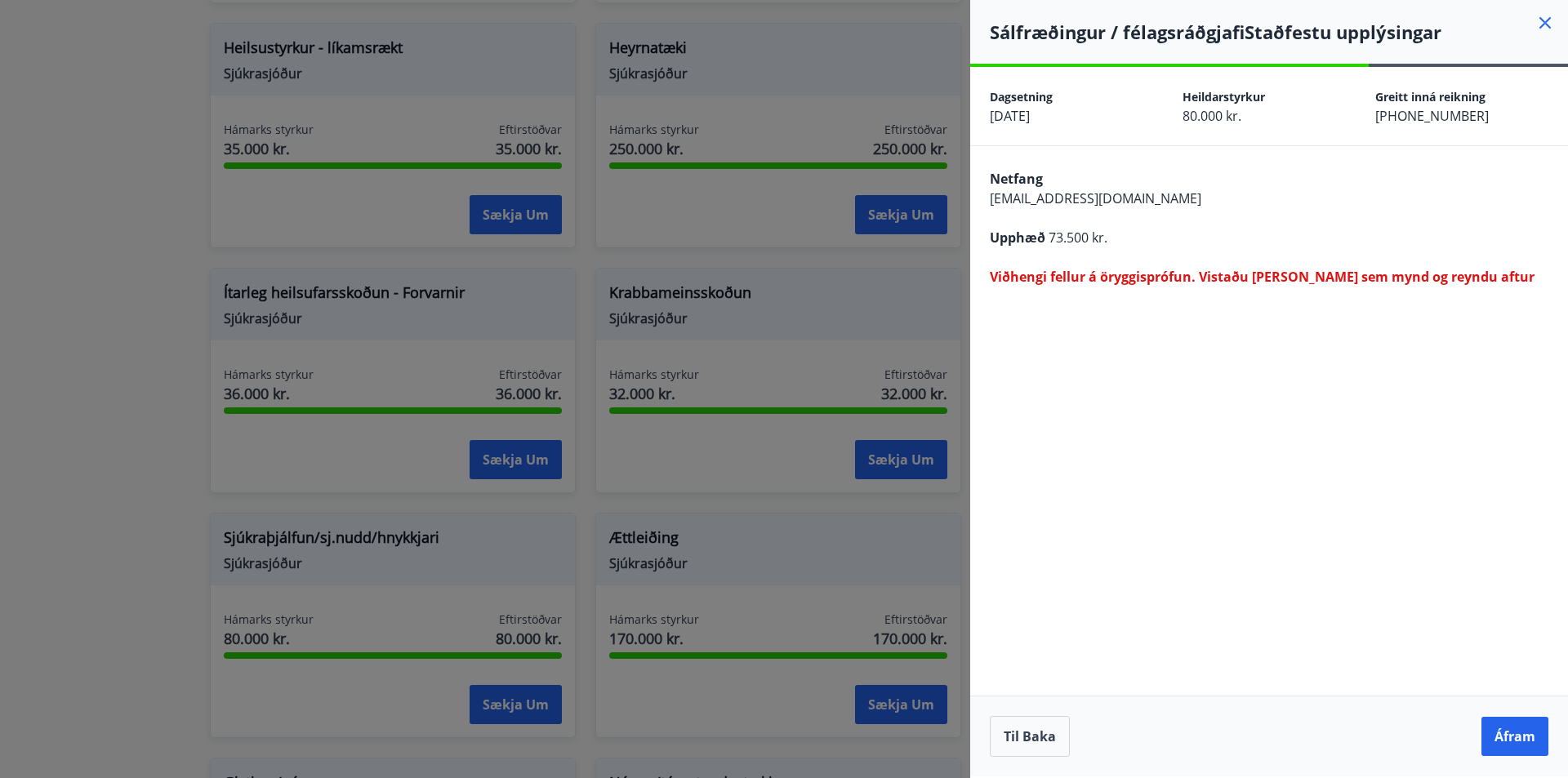
scroll to position [0, 0]
click at [1041, 742] on button "Til baka" at bounding box center [1030, 736] width 80 height 41
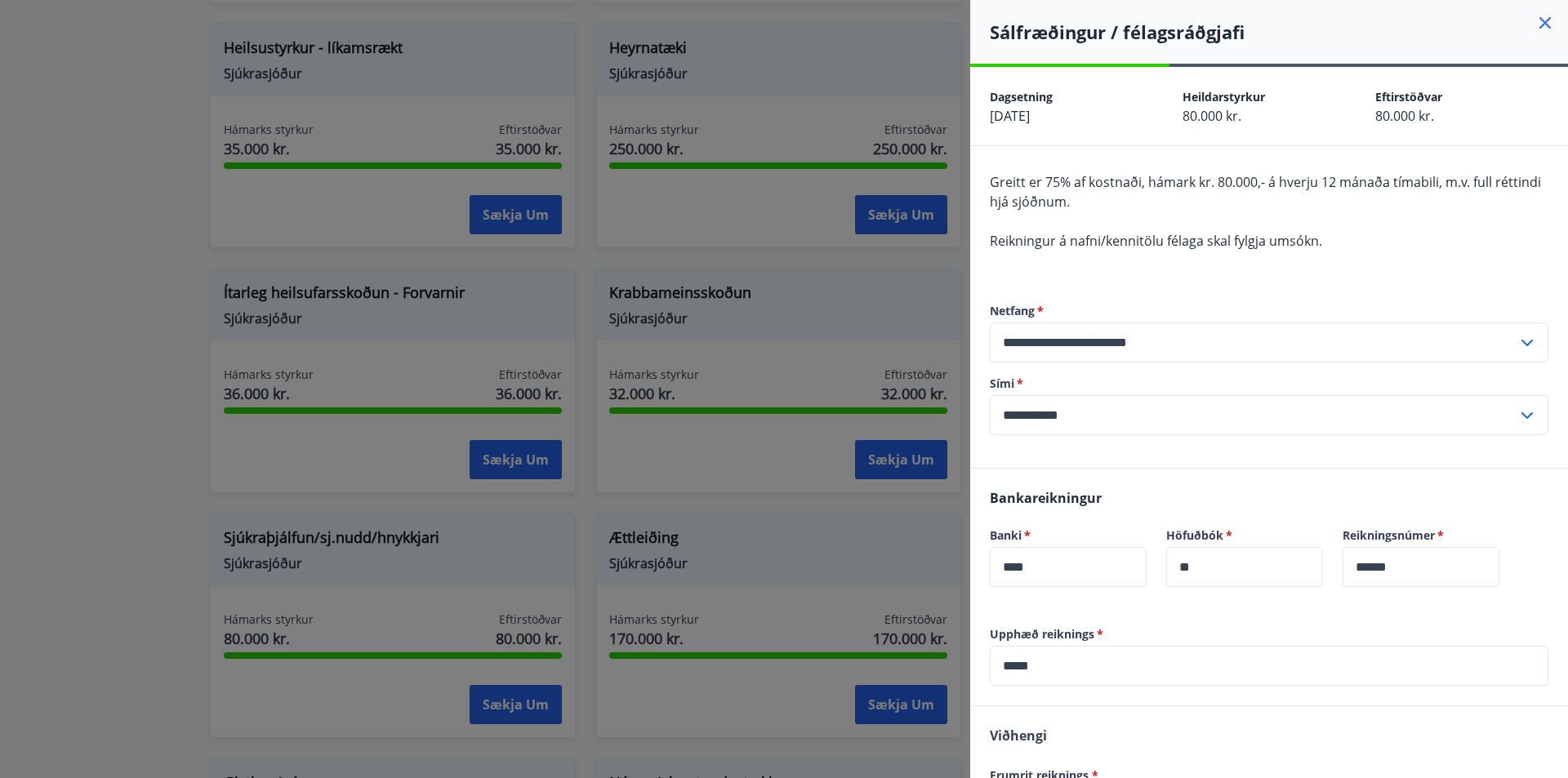
scroll to position [211, 0]
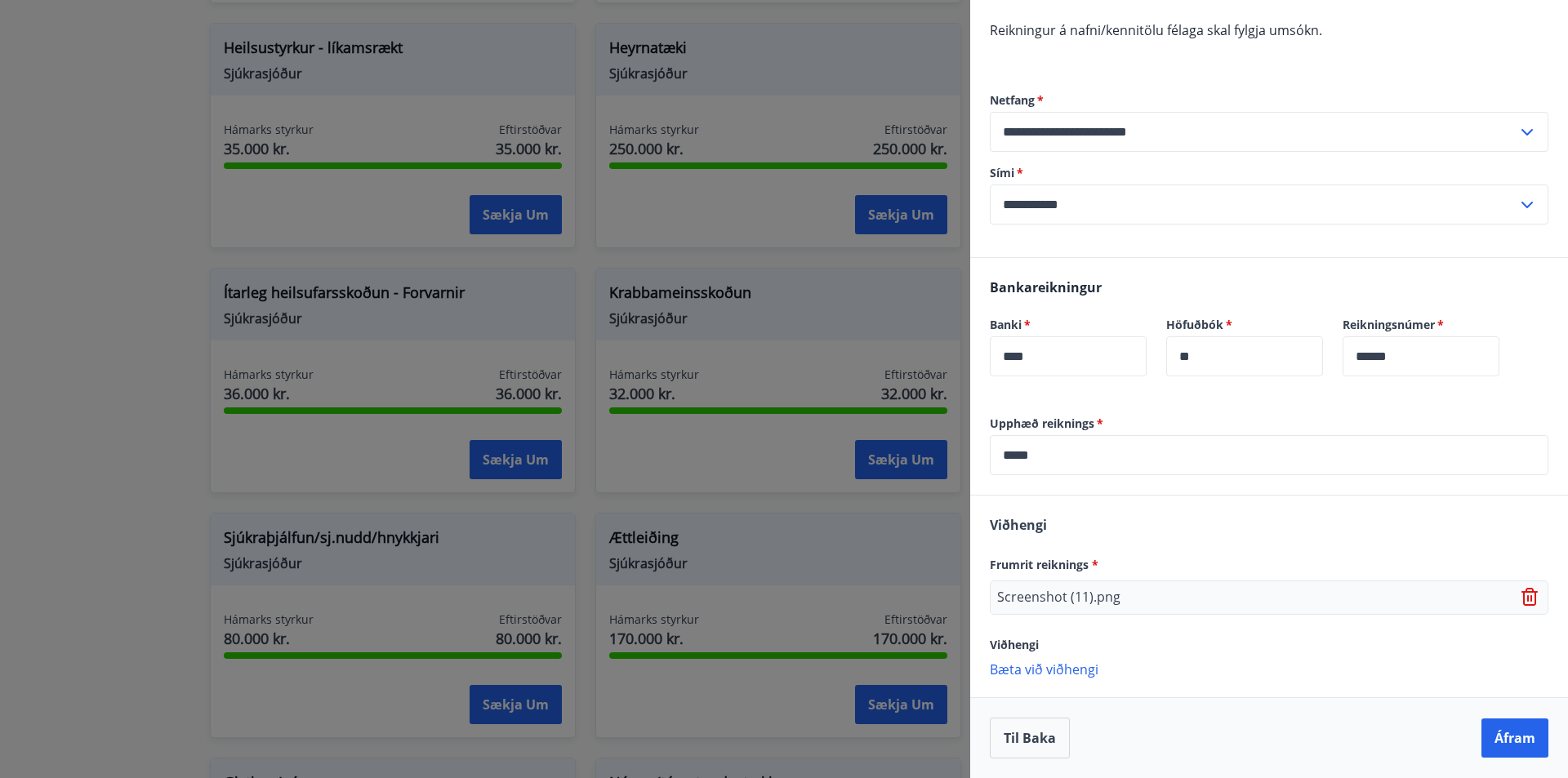
click at [1522, 596] on icon at bounding box center [1532, 598] width 19 height 19
click at [1035, 599] on p "Bæta við viðhengi" at bounding box center [1270, 590] width 558 height 16
click at [1508, 723] on button "Áfram" at bounding box center [1515, 738] width 67 height 39
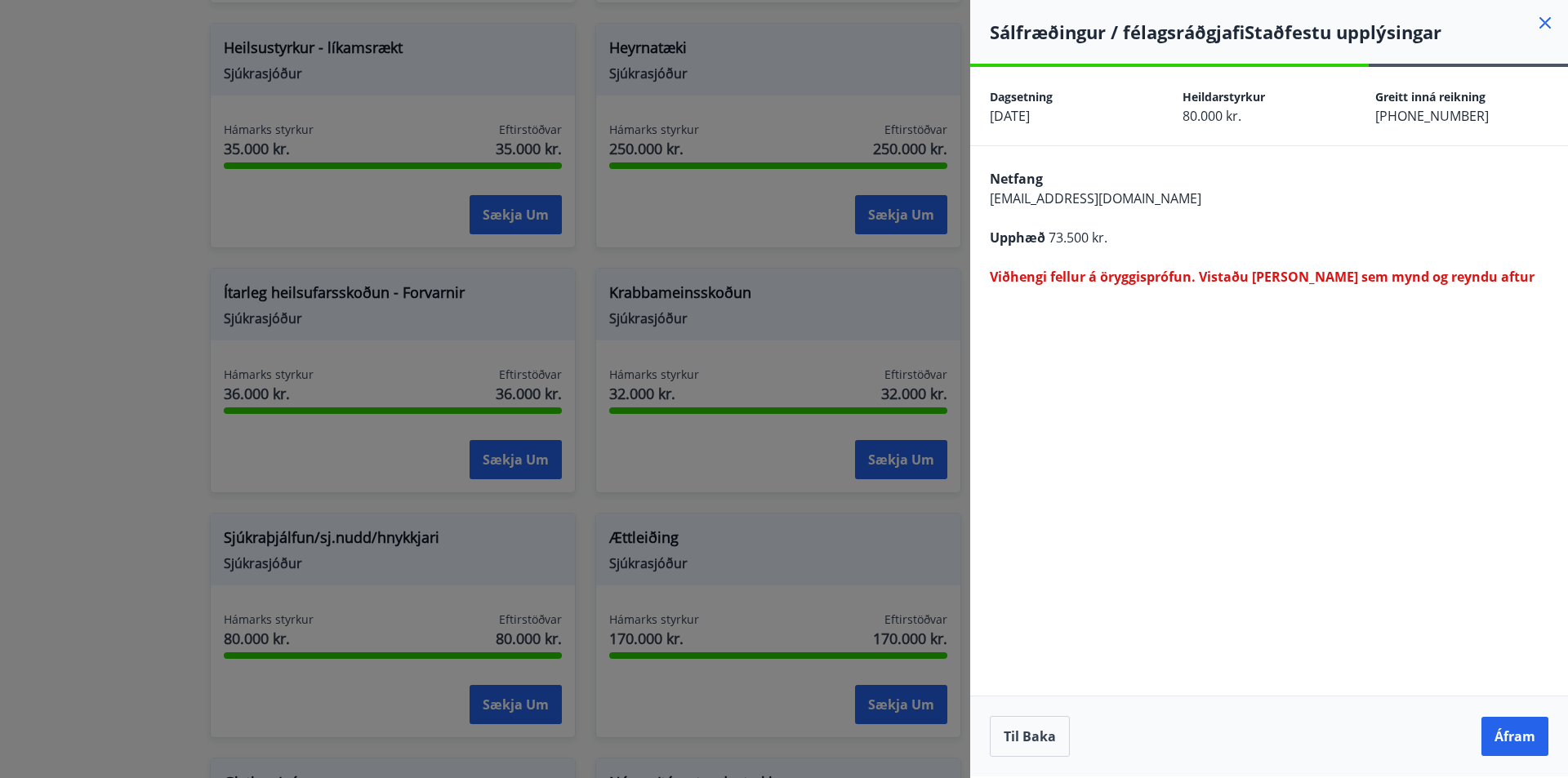
scroll to position [0, 0]
click at [1037, 740] on button "Til baka" at bounding box center [1030, 736] width 80 height 41
